Goal: Task Accomplishment & Management: Use online tool/utility

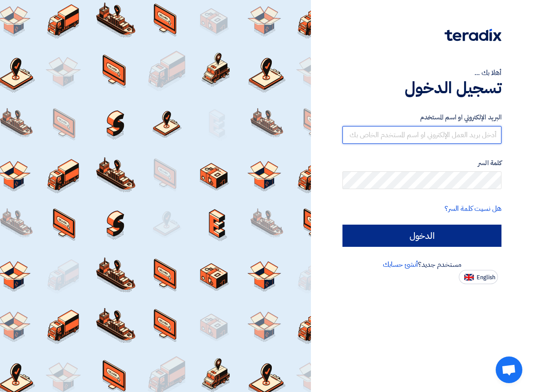
type input "[EMAIL_ADDRESS][DOMAIN_NAME]"
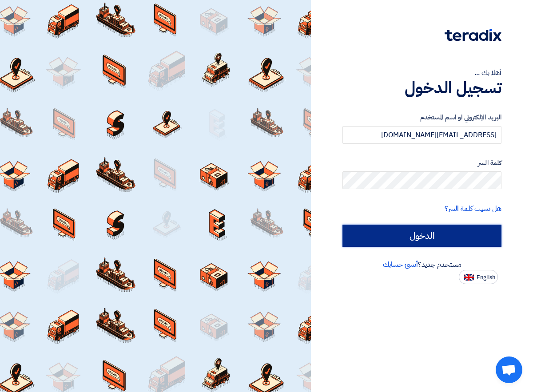
click at [433, 237] on input "الدخول" at bounding box center [422, 236] width 159 height 22
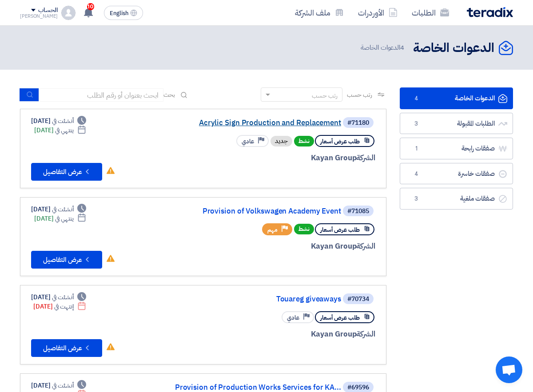
click at [267, 121] on link "Acrylic Sign Production and Replacement" at bounding box center [253, 123] width 178 height 8
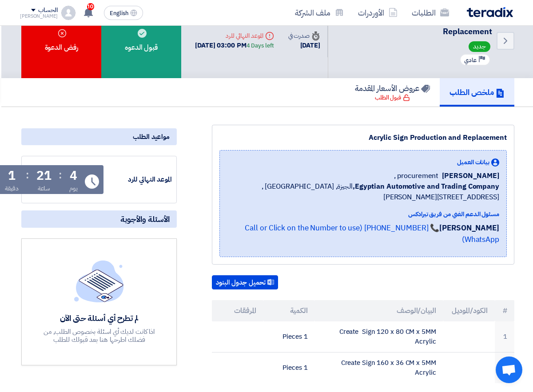
scroll to position [0, -1]
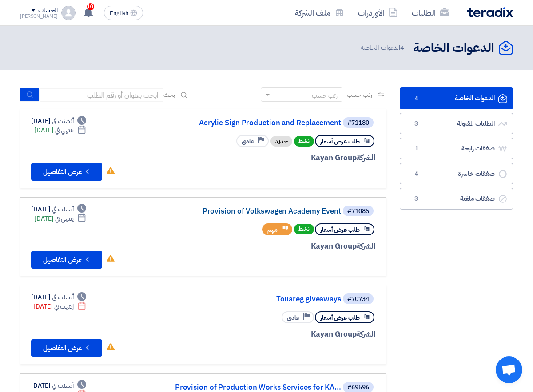
click at [231, 209] on link "Provision of Volkswagen Academy Event" at bounding box center [253, 212] width 178 height 8
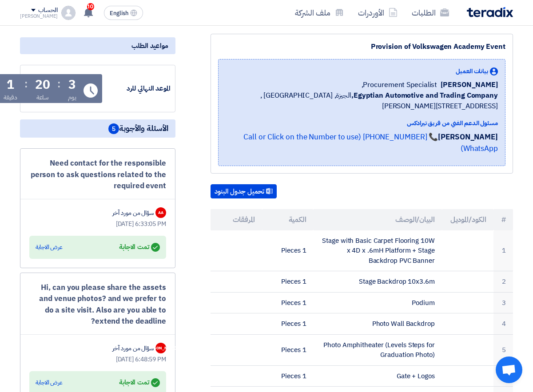
scroll to position [118, 0]
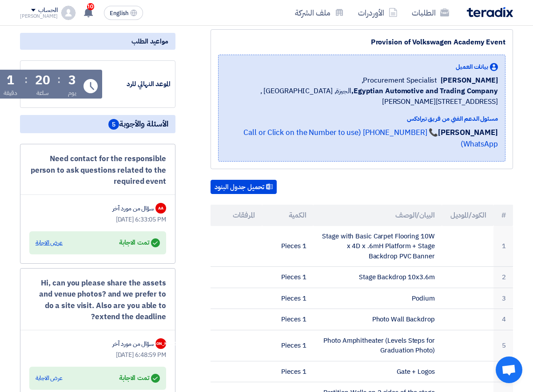
click at [50, 243] on div "عرض الاجابة" at bounding box center [49, 243] width 27 height 9
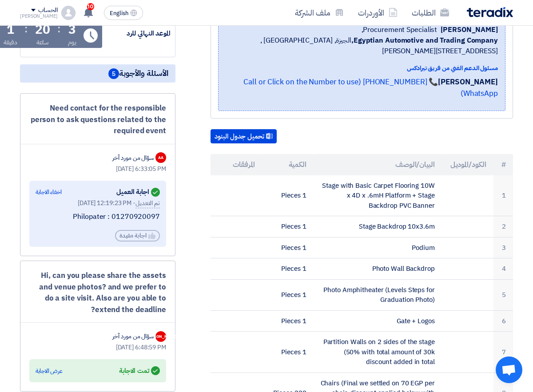
scroll to position [177, 0]
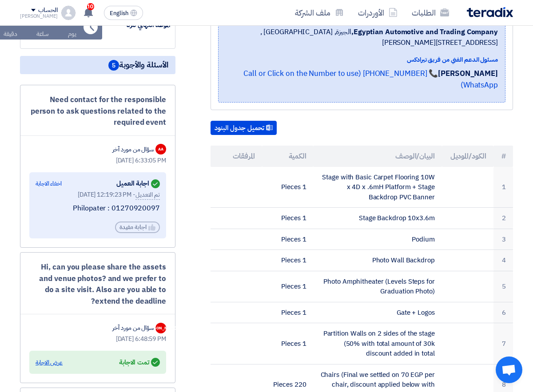
click at [46, 363] on div "عرض الاجابة" at bounding box center [49, 363] width 27 height 9
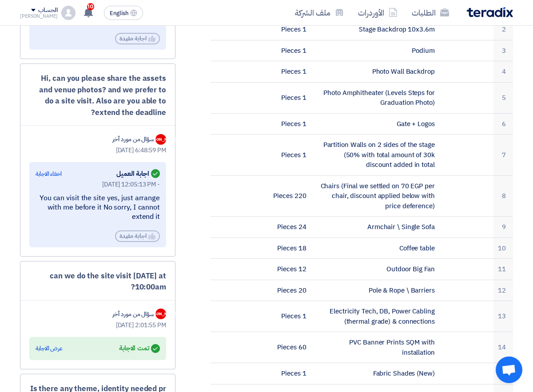
scroll to position [381, 0]
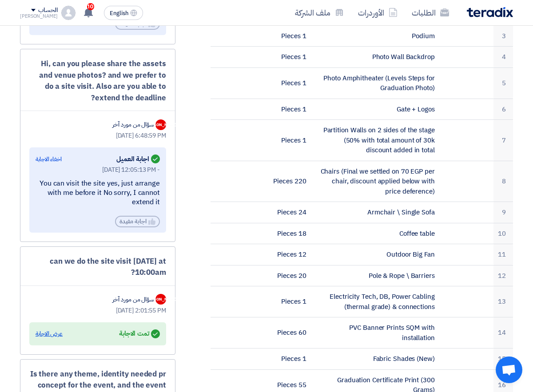
click at [53, 333] on div "عرض الاجابة" at bounding box center [49, 334] width 27 height 9
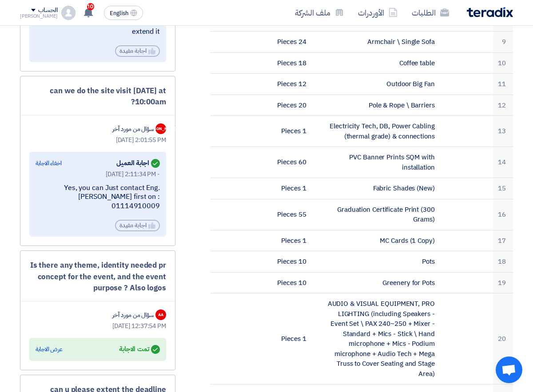
scroll to position [567, 0]
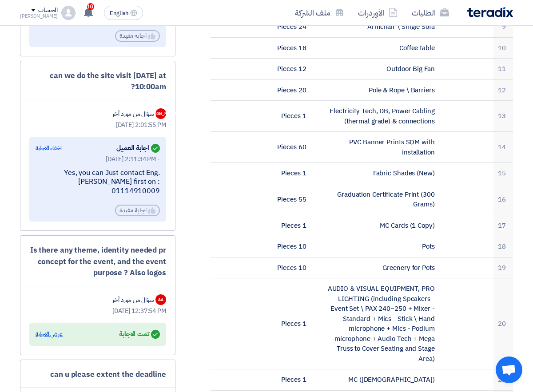
click at [44, 330] on div "عرض الاجابة" at bounding box center [49, 334] width 27 height 9
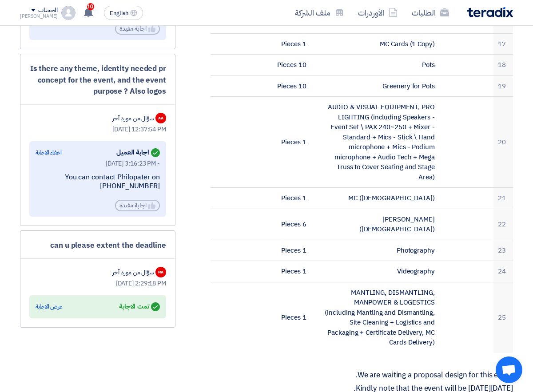
scroll to position [770, 0]
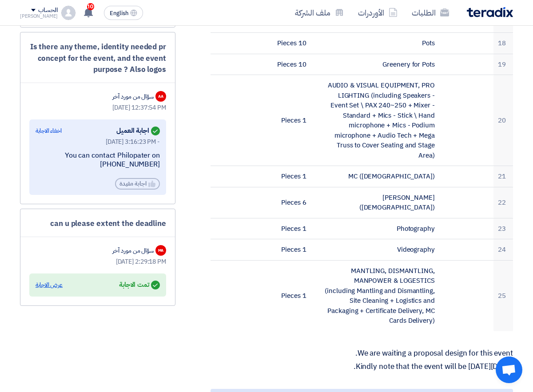
click at [55, 281] on div "عرض الاجابة" at bounding box center [49, 285] width 27 height 9
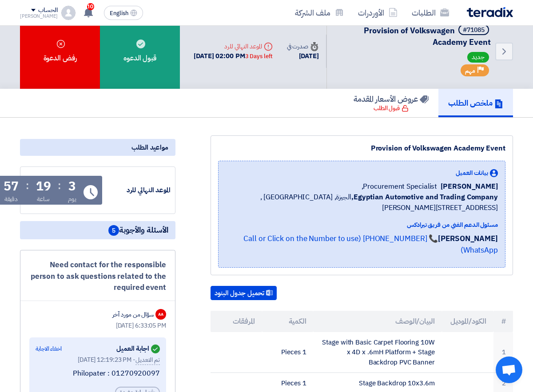
scroll to position [15, 0]
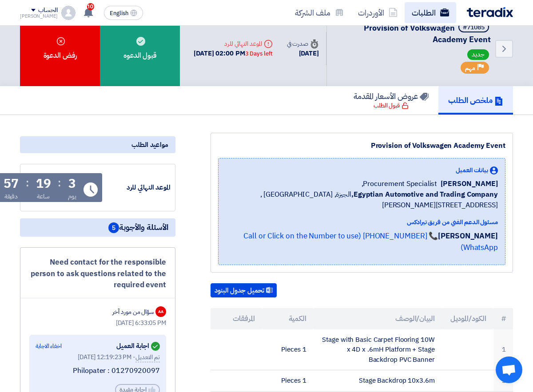
click at [423, 14] on link "الطلبات" at bounding box center [431, 12] width 52 height 21
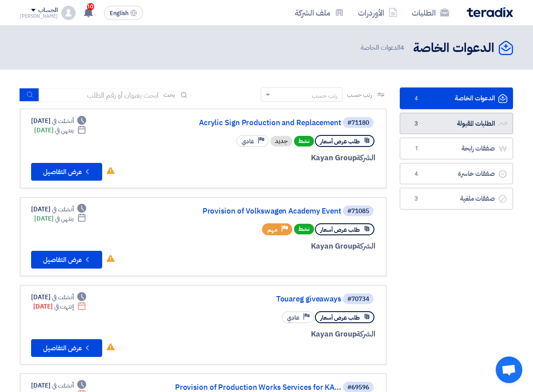
click at [435, 128] on link "الطلبات المقبولة الطلبات المقبولة 3" at bounding box center [456, 124] width 113 height 22
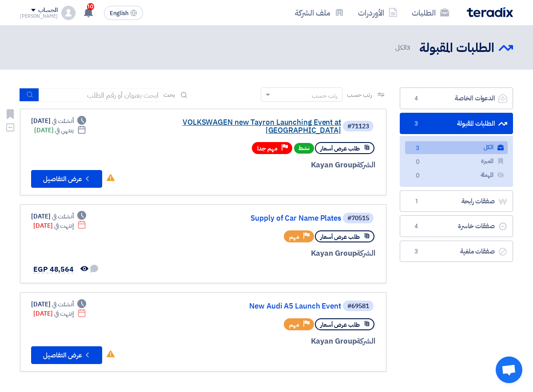
click at [288, 121] on link "VOLKSWAGEN new Tayron Launching Event at [GEOGRAPHIC_DATA]" at bounding box center [253, 127] width 178 height 16
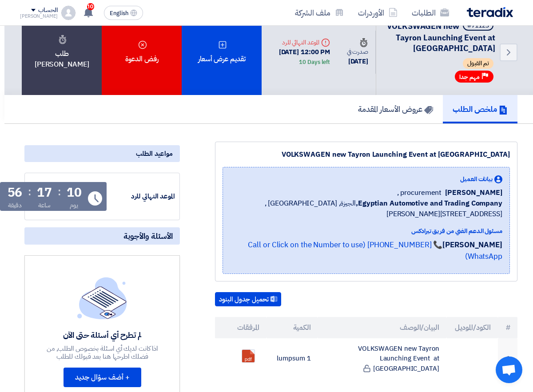
scroll to position [0, -4]
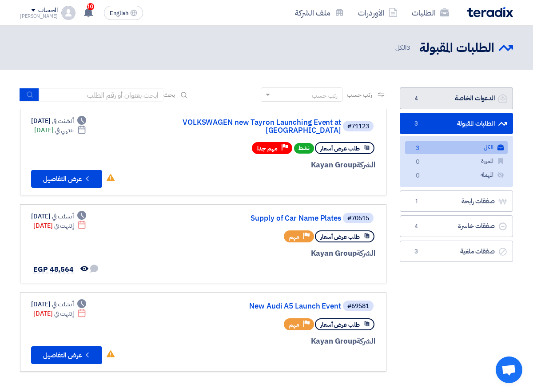
click at [428, 101] on link "الدعوات الخاصة الدعوات الخاصة 4" at bounding box center [456, 99] width 113 height 22
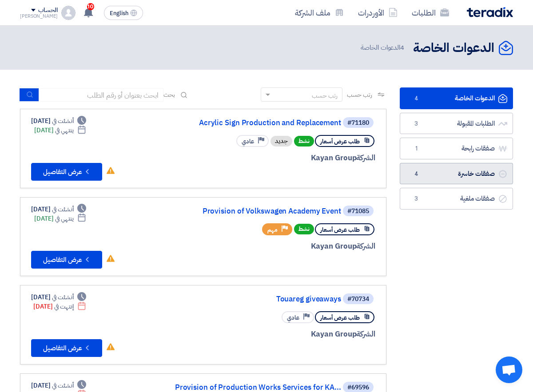
click at [457, 177] on link "صفقات خاسرة صفقات خاسرة 4" at bounding box center [456, 174] width 113 height 22
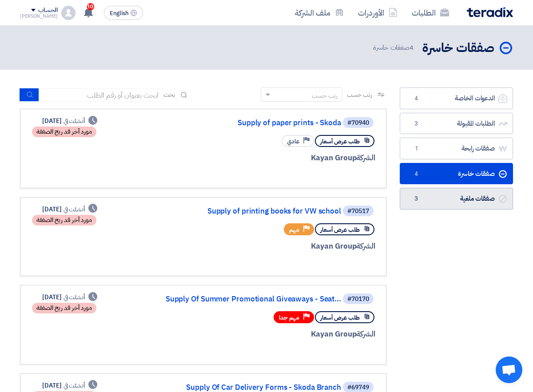
click at [443, 200] on link "صفقات ملغية صفقات ملغية 3" at bounding box center [456, 199] width 113 height 22
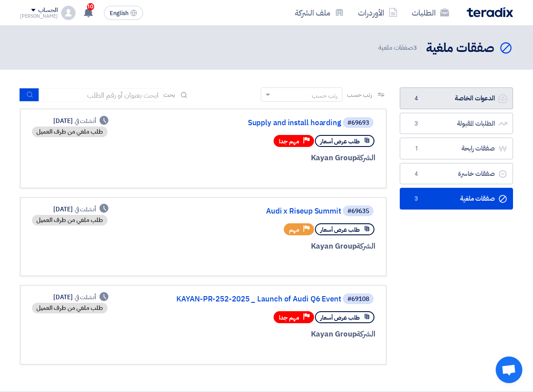
click at [442, 103] on link "الدعوات الخاصة الدعوات الخاصة 4" at bounding box center [456, 99] width 113 height 22
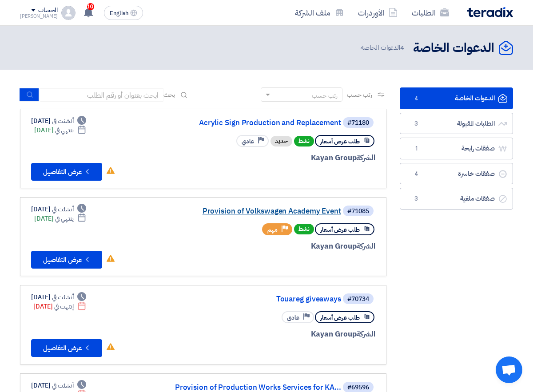
click at [272, 211] on link "Provision of Volkswagen Academy Event" at bounding box center [253, 212] width 178 height 8
